Goal: Task Accomplishment & Management: Manage account settings

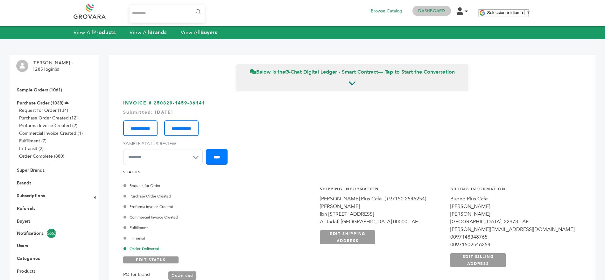
click at [437, 9] on link "Dashboard" at bounding box center [431, 11] width 27 height 6
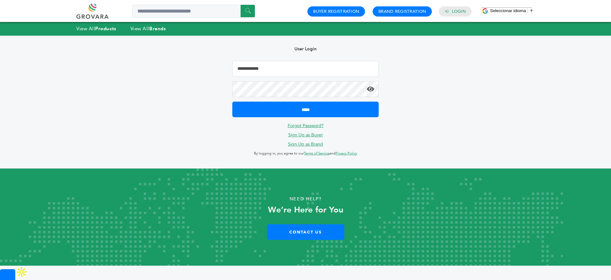
type input "**********"
click at [101, 7] on link at bounding box center [99, 11] width 46 height 15
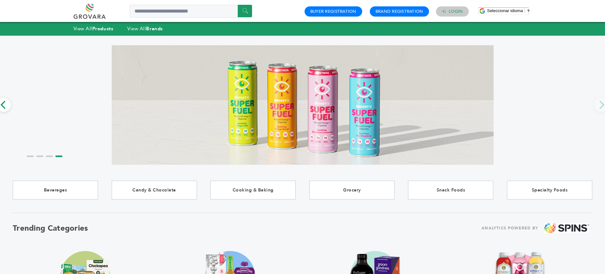
click at [452, 11] on link "Login" at bounding box center [456, 12] width 14 height 6
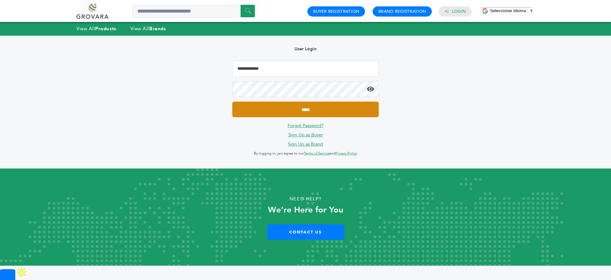
type input "**********"
click at [294, 106] on input "*****" at bounding box center [305, 110] width 146 height 16
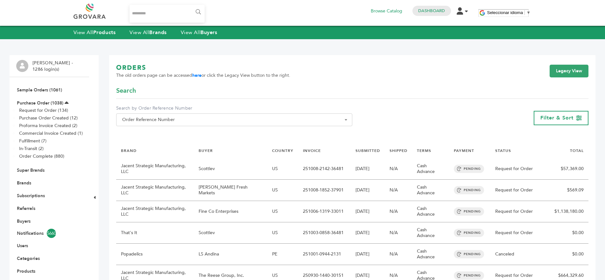
click at [92, 10] on link at bounding box center [97, 11] width 46 height 15
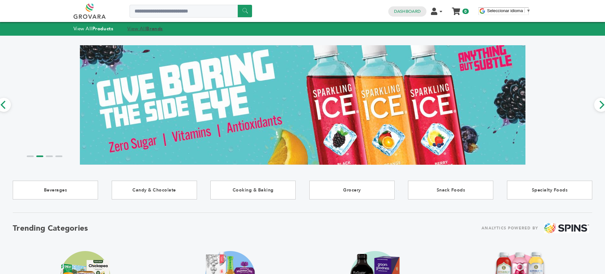
click at [156, 30] on strong "Brands" at bounding box center [154, 28] width 17 height 6
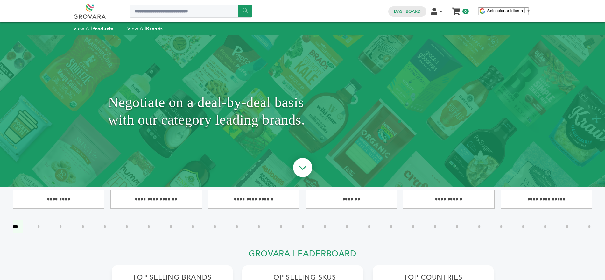
click at [436, 226] on input"] "*" at bounding box center [435, 227] width 12 height 14
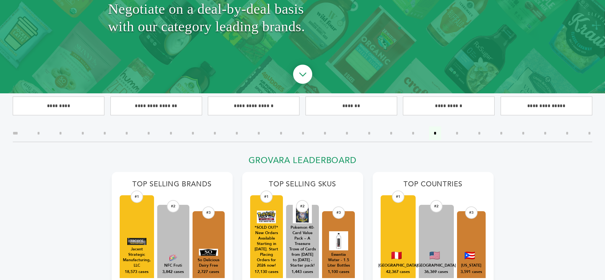
scroll to position [106, 0]
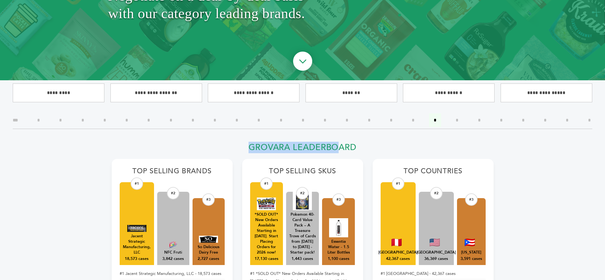
drag, startPoint x: 249, startPoint y: 144, endPoint x: 342, endPoint y: 145, distance: 92.9
click at [342, 145] on h2 "Grovara Leaderboard" at bounding box center [303, 149] width 382 height 14
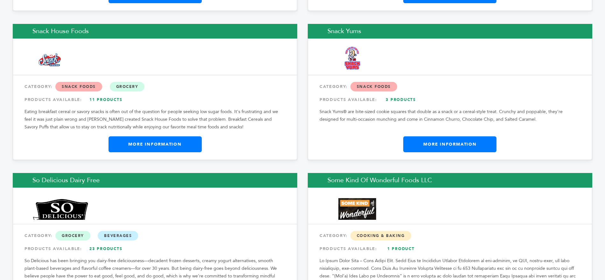
scroll to position [1227, 0]
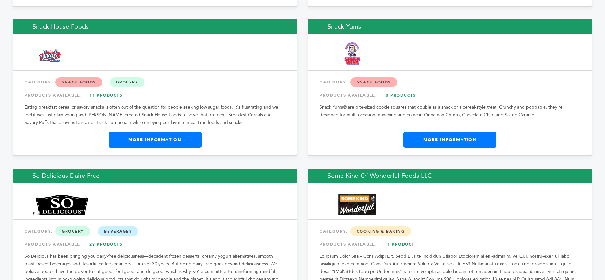
click at [95, 238] on link "23 Products" at bounding box center [106, 243] width 45 height 11
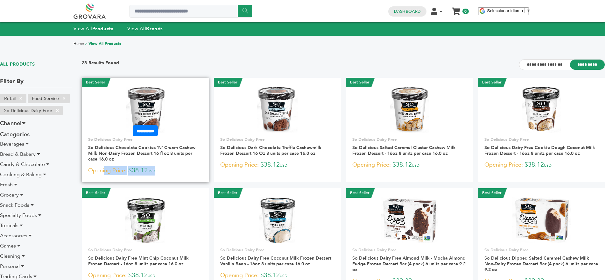
drag, startPoint x: 168, startPoint y: 168, endPoint x: 90, endPoint y: 169, distance: 77.7
click at [90, 169] on p "Opening Price: $38.12 USD" at bounding box center [145, 171] width 114 height 10
click at [138, 103] on img at bounding box center [145, 110] width 39 height 46
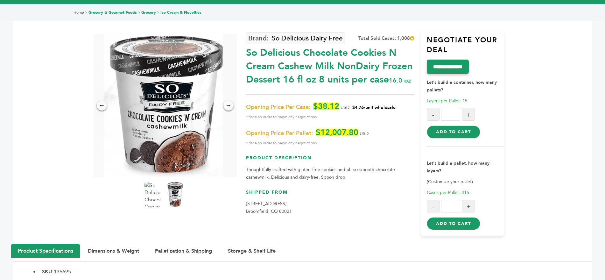
scroll to position [32, 0]
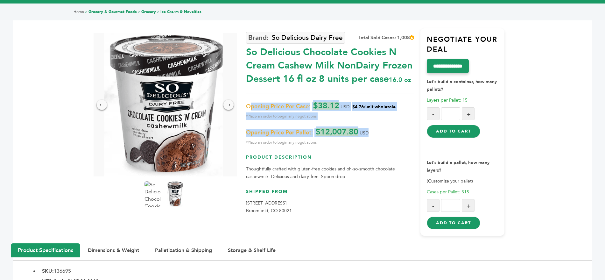
drag, startPoint x: 249, startPoint y: 105, endPoint x: 373, endPoint y: 135, distance: 127.5
click at [373, 135] on div "Opening Price Per Case: $38.12 USD $4.76/unit wholesale *Place an order to begi…" at bounding box center [330, 124] width 168 height 44
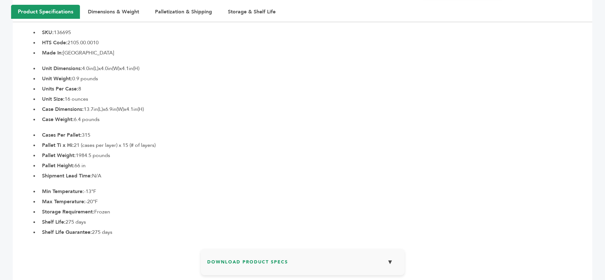
scroll to position [271, 0]
drag, startPoint x: 41, startPoint y: 134, endPoint x: 101, endPoint y: 168, distance: 68.5
click at [101, 168] on ul "Cases Per Pallet: 315 Pallet Ti x Hi: 21 (cases per layer) x 15 (# of layers) P…" at bounding box center [315, 154] width 553 height 48
drag, startPoint x: 120, startPoint y: 231, endPoint x: 38, endPoint y: 189, distance: 91.9
click at [38, 189] on div "Min Temperature: -13°F Max Temperature: -20°F Storage Requirement: Frozen Shelf…" at bounding box center [303, 210] width 580 height 48
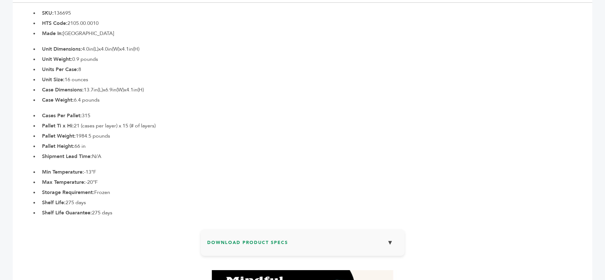
scroll to position [297, 0]
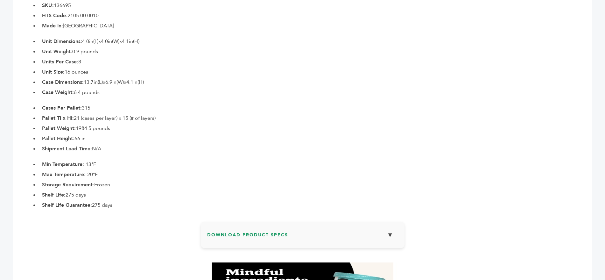
click at [255, 231] on h3 "Download Product Specs ▼" at bounding box center [302, 237] width 191 height 18
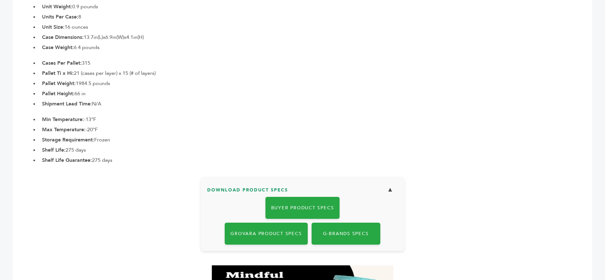
scroll to position [347, 0]
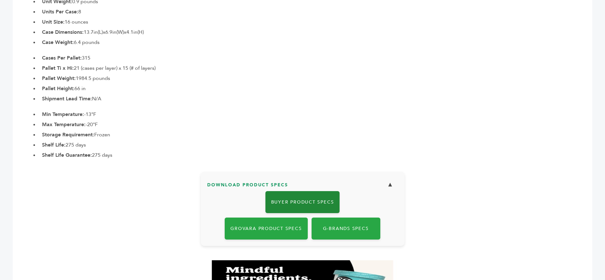
click at [291, 201] on link "Buyer Product Specs" at bounding box center [302, 202] width 74 height 22
click at [494, 60] on li "Cases Per Pallet: 315" at bounding box center [315, 58] width 553 height 8
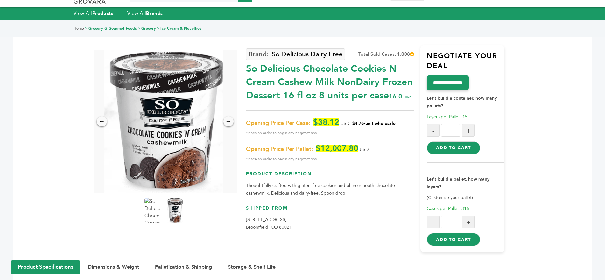
scroll to position [0, 0]
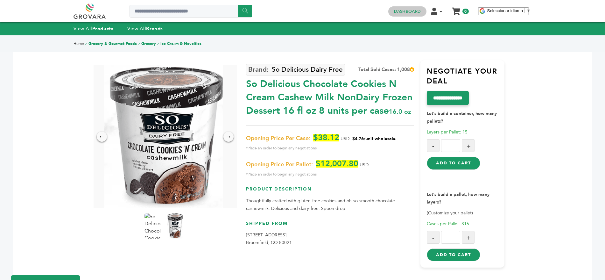
click at [407, 10] on link "Dashboard" at bounding box center [407, 12] width 27 height 6
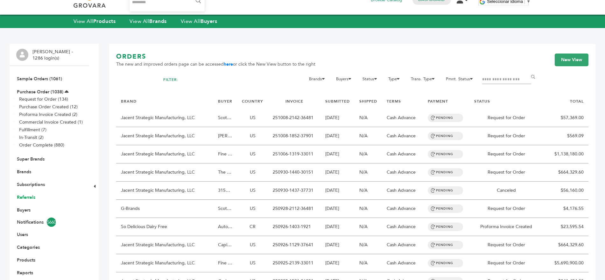
click at [23, 197] on link "Referrals" at bounding box center [26, 197] width 18 height 6
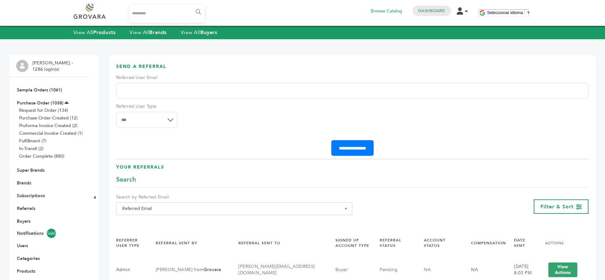
click at [188, 88] on input "Referred User Email" at bounding box center [352, 91] width 472 height 16
paste input "**********"
type input "**********"
click at [152, 119] on select "**********" at bounding box center [146, 120] width 61 height 16
select select "*"
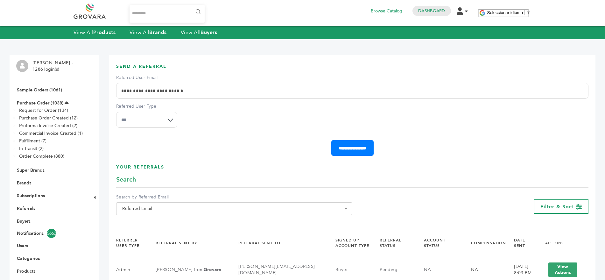
click at [116, 112] on select "**********" at bounding box center [146, 120] width 61 height 16
click at [352, 146] on input "**********" at bounding box center [352, 148] width 42 height 16
click at [39, 103] on link "Purchase Order (1038)" at bounding box center [40, 103] width 46 height 6
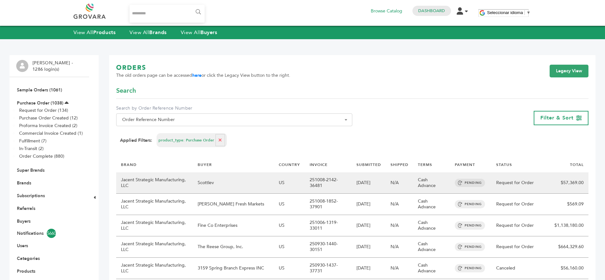
scroll to position [9, 0]
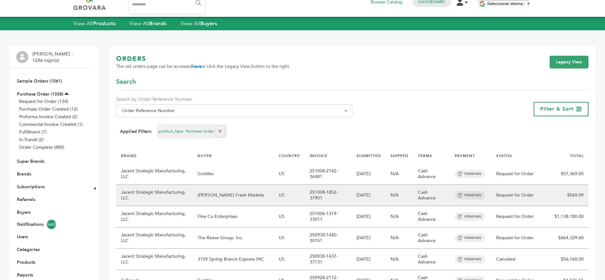
click at [149, 190] on td "Jacent Strategic Manufacturing, LLC" at bounding box center [154, 195] width 77 height 21
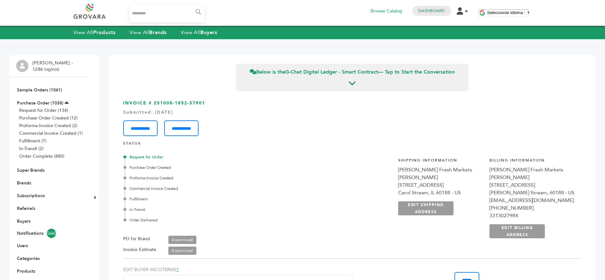
drag, startPoint x: 423, startPoint y: 160, endPoint x: 473, endPoint y: 182, distance: 54.1
click at [473, 182] on div "**********" at bounding box center [486, 201] width 190 height 104
drag, startPoint x: 503, startPoint y: 160, endPoint x: 532, endPoint y: 175, distance: 33.2
click at [532, 175] on div "**********" at bounding box center [532, 198] width 85 height 81
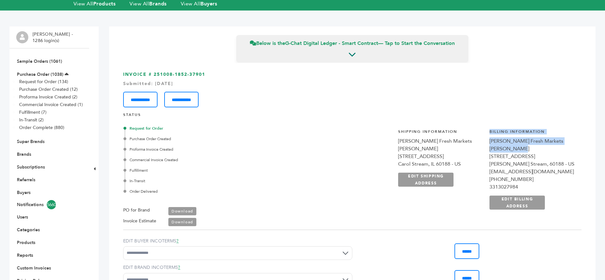
scroll to position [30, 0]
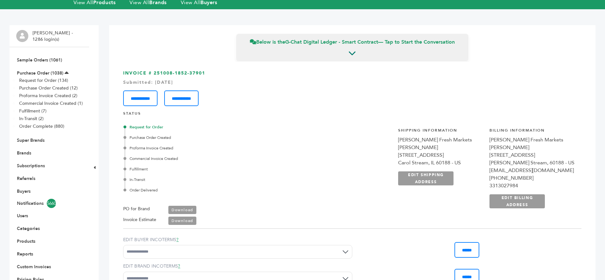
click at [287, 185] on div "Request for Order Purchase Order Created Proforma Invoice Created Commercial In…" at bounding box center [352, 172] width 458 height 106
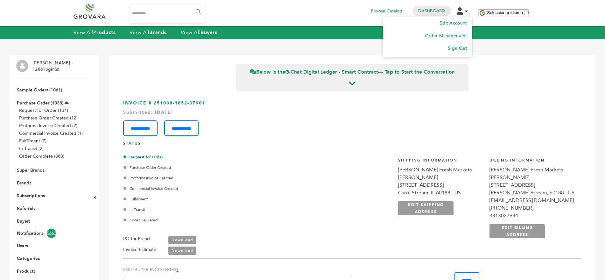
click at [455, 49] on link "Sign Out" at bounding box center [457, 48] width 19 height 6
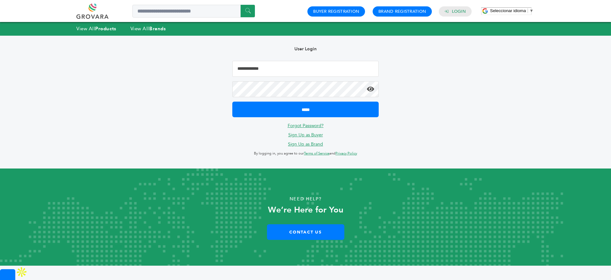
type input "**********"
click at [85, 7] on link at bounding box center [99, 11] width 46 height 15
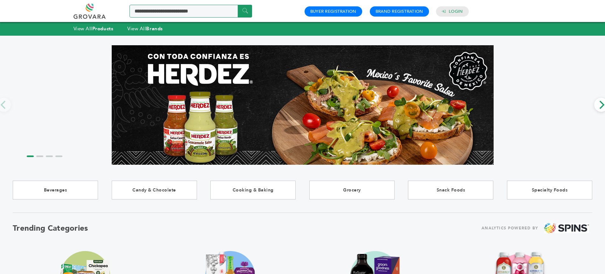
click at [158, 11] on input "Search a product or brand..." at bounding box center [191, 11] width 123 height 13
type input "**********"
click at [238, 5] on input "******" at bounding box center [245, 11] width 14 height 12
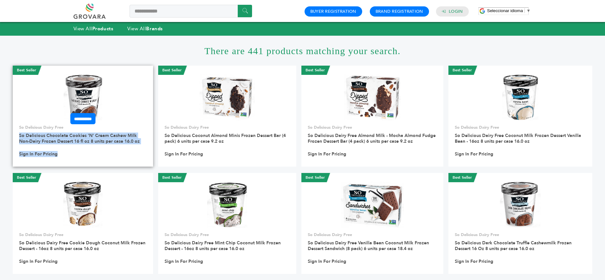
drag, startPoint x: 59, startPoint y: 154, endPoint x: 18, endPoint y: 136, distance: 44.2
click at [18, 136] on div "**********" at bounding box center [83, 142] width 140 height 36
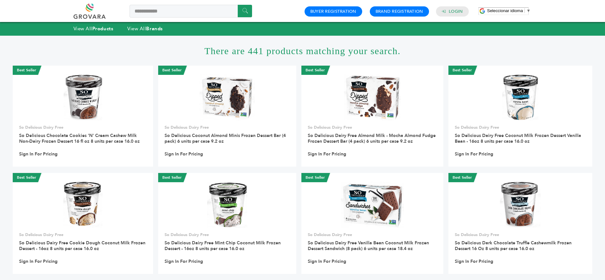
click at [162, 47] on h1 "There are 441 products matching your search." at bounding box center [303, 51] width 580 height 30
click at [454, 13] on link "Login" at bounding box center [456, 12] width 14 height 6
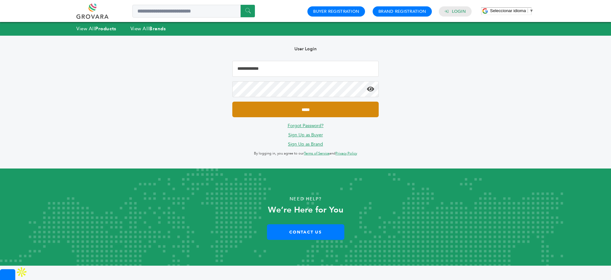
type input "**********"
click at [306, 108] on input "*****" at bounding box center [305, 110] width 146 height 16
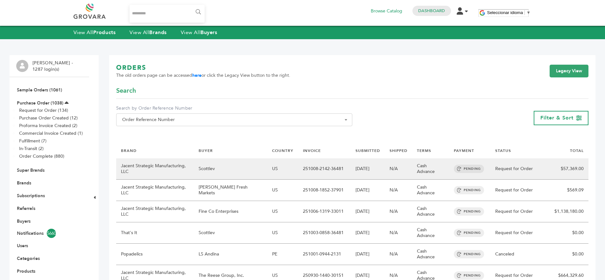
click at [362, 168] on td "[DATE]" at bounding box center [368, 168] width 34 height 21
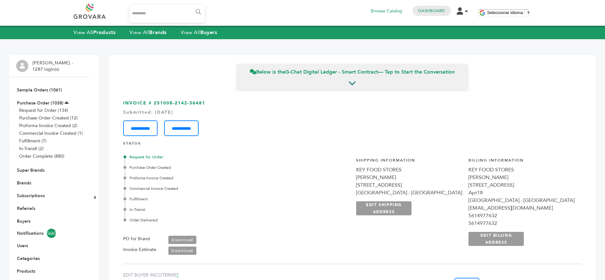
drag, startPoint x: 123, startPoint y: 142, endPoint x: 172, endPoint y: 219, distance: 91.3
click at [172, 219] on div "STATUS Request for Order Purchase Order Created Proforma Invoice Created Commer…" at bounding box center [352, 201] width 458 height 120
drag, startPoint x: 270, startPoint y: 4, endPoint x: 281, endPoint y: 206, distance: 202.7
click at [281, 206] on div "Request for Order Purchase Order Created Proforma Invoice Created Commercial In…" at bounding box center [204, 188] width 159 height 69
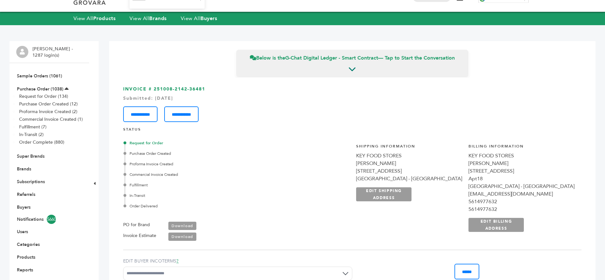
click at [180, 235] on link "Download" at bounding box center [182, 236] width 28 height 8
click at [314, 118] on div "**********" at bounding box center [352, 112] width 458 height 20
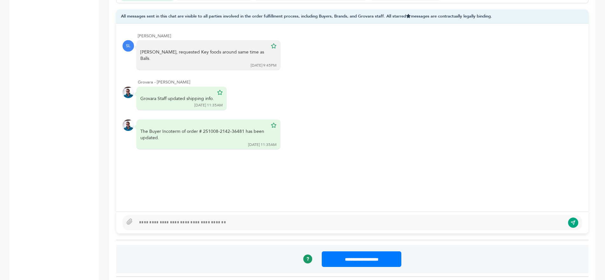
scroll to position [452, 0]
click at [157, 218] on div at bounding box center [350, 222] width 429 height 8
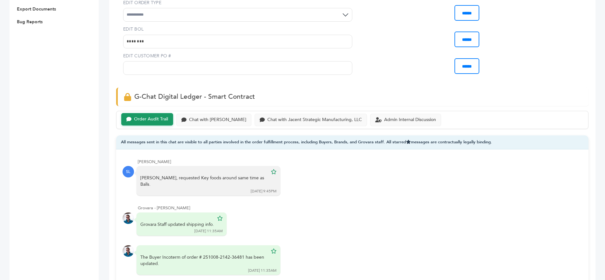
scroll to position [396, 0]
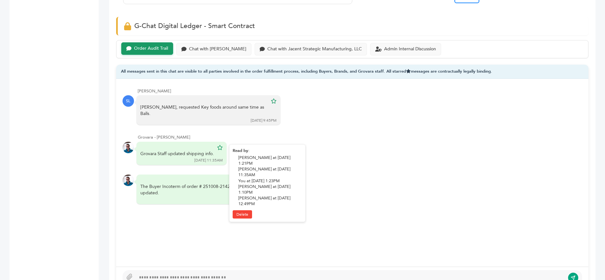
drag, startPoint x: 141, startPoint y: 145, endPoint x: 216, endPoint y: 148, distance: 75.5
click at [216, 148] on div "Grovara Staff updated shipping info. [DATE] 11:35AM" at bounding box center [182, 154] width 90 height 24
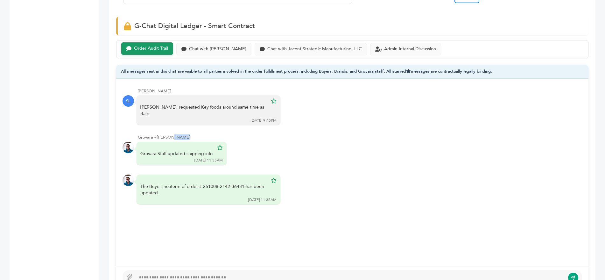
drag, startPoint x: 136, startPoint y: 131, endPoint x: 151, endPoint y: 130, distance: 14.3
click at [151, 134] on div "Grovara - [PERSON_NAME] Grovara Staff updated shipping info. [DATE] 11:35AM Rea…" at bounding box center [353, 149] width 460 height 31
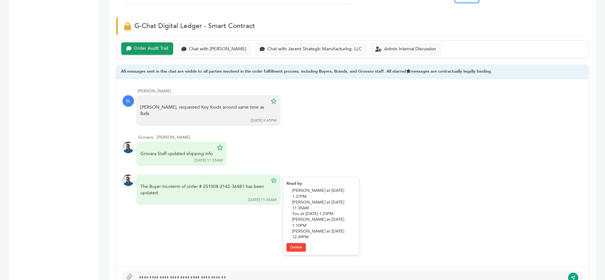
click at [173, 183] on div "The Buyer Incoterm of order # 251008-2142-36481 has been updated." at bounding box center [203, 189] width 127 height 12
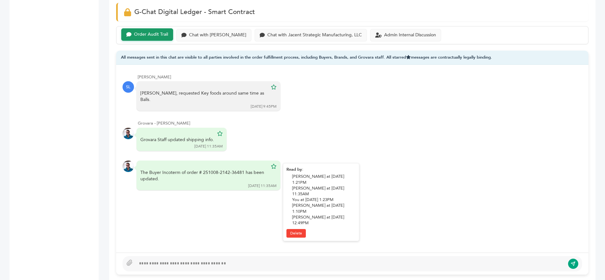
scroll to position [411, 0]
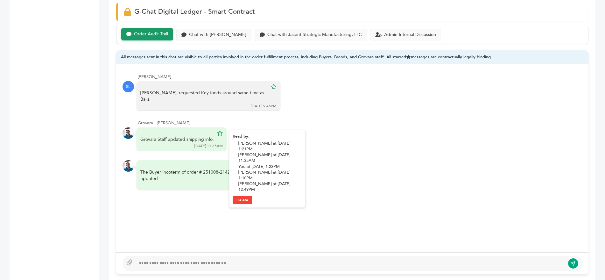
drag, startPoint x: 141, startPoint y: 133, endPoint x: 211, endPoint y: 133, distance: 70.3
click at [211, 136] on div "Grovara Staff updated shipping info." at bounding box center [177, 139] width 74 height 6
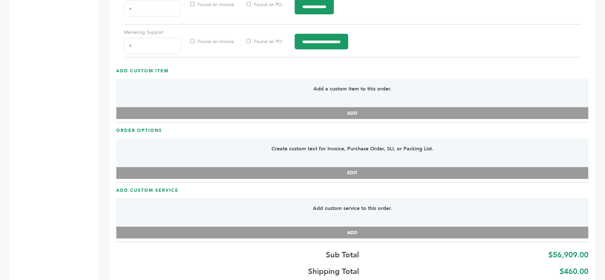
scroll to position [1202, 0]
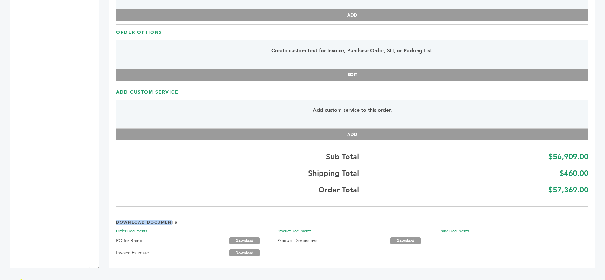
drag, startPoint x: 115, startPoint y: 224, endPoint x: 172, endPoint y: 222, distance: 56.7
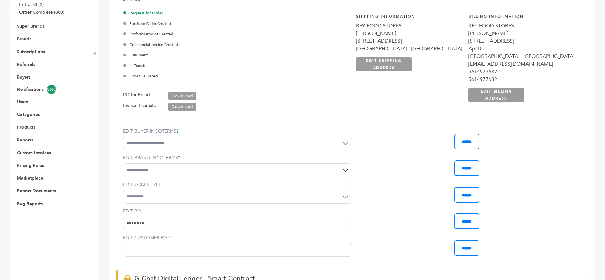
scroll to position [0, 0]
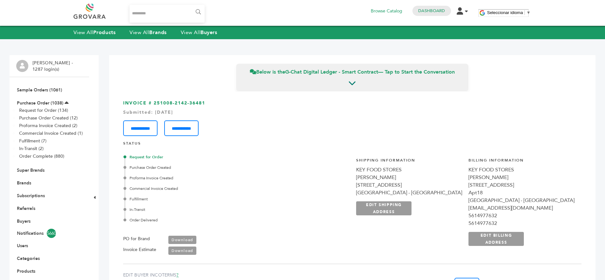
click at [23, 204] on li "Referrals" at bounding box center [49, 208] width 66 height 13
click at [20, 207] on link "Referrals" at bounding box center [26, 208] width 18 height 6
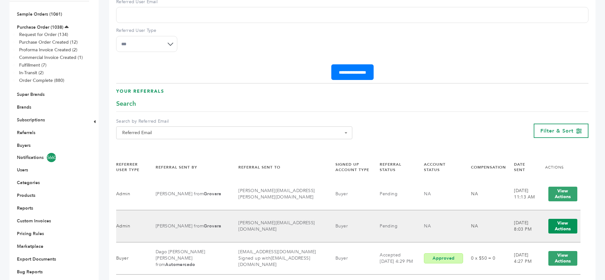
click at [562, 227] on button "View Actions" at bounding box center [562, 226] width 29 height 15
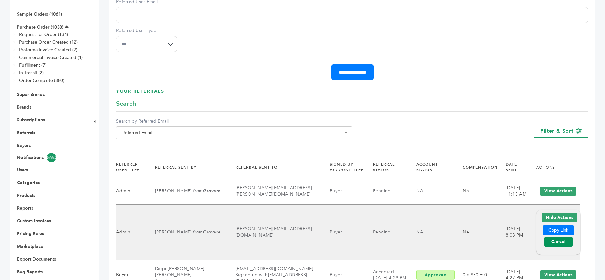
click at [560, 243] on link "Cancel" at bounding box center [558, 242] width 28 height 10
click at [550, 217] on button "Hide Actions" at bounding box center [560, 217] width 36 height 9
